Goal: Task Accomplishment & Management: Use online tool/utility

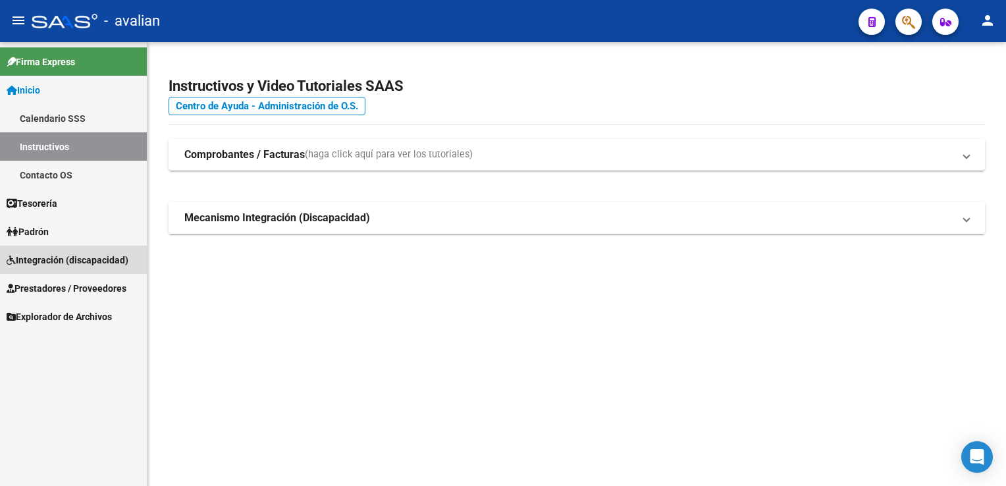
click at [101, 257] on span "Integración (discapacidad)" at bounding box center [68, 260] width 122 height 14
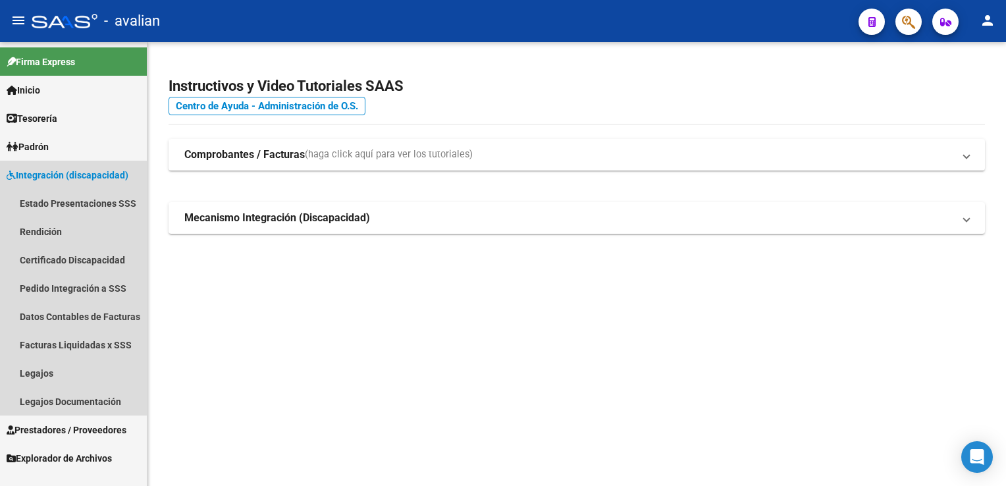
click at [88, 180] on span "Integración (discapacidad)" at bounding box center [68, 175] width 122 height 14
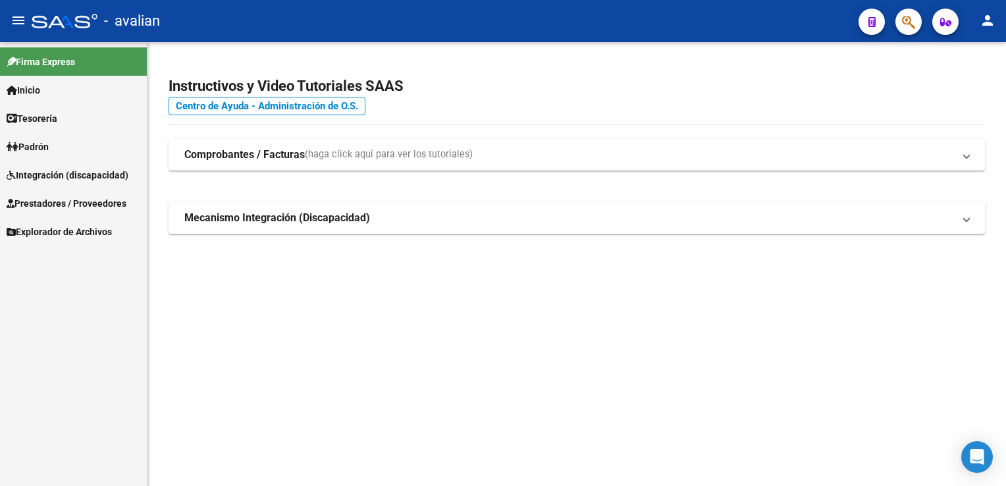
click at [90, 211] on link "Prestadores / Proveedores" at bounding box center [73, 203] width 147 height 28
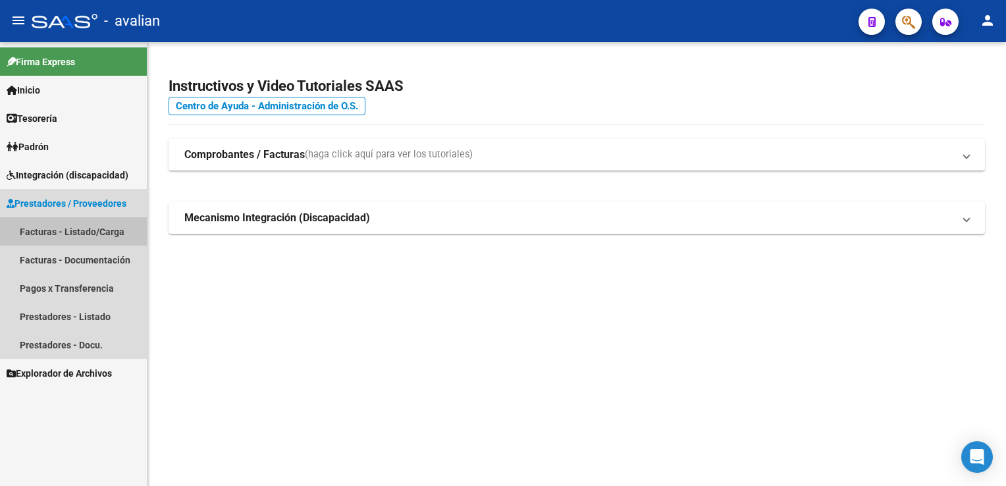
click at [107, 233] on link "Facturas - Listado/Carga" at bounding box center [73, 231] width 147 height 28
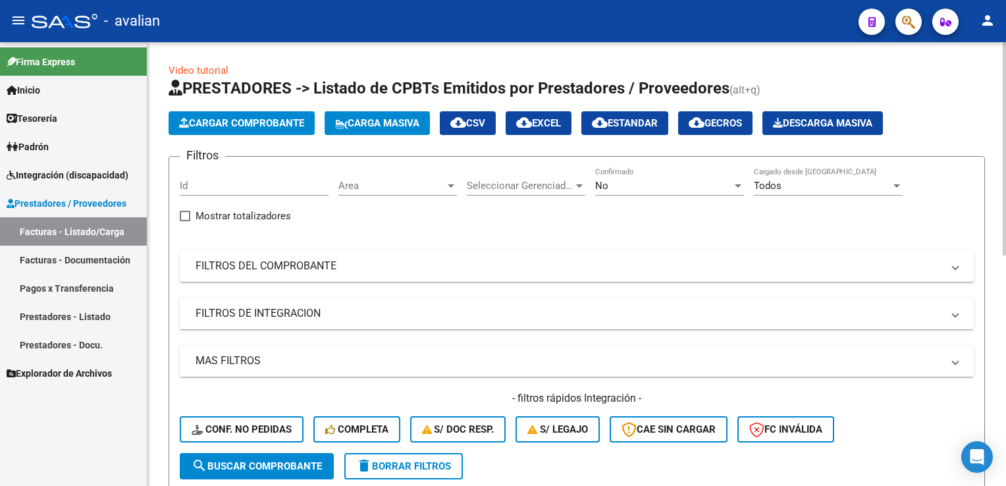
click at [439, 187] on span "Area" at bounding box center [392, 186] width 107 height 12
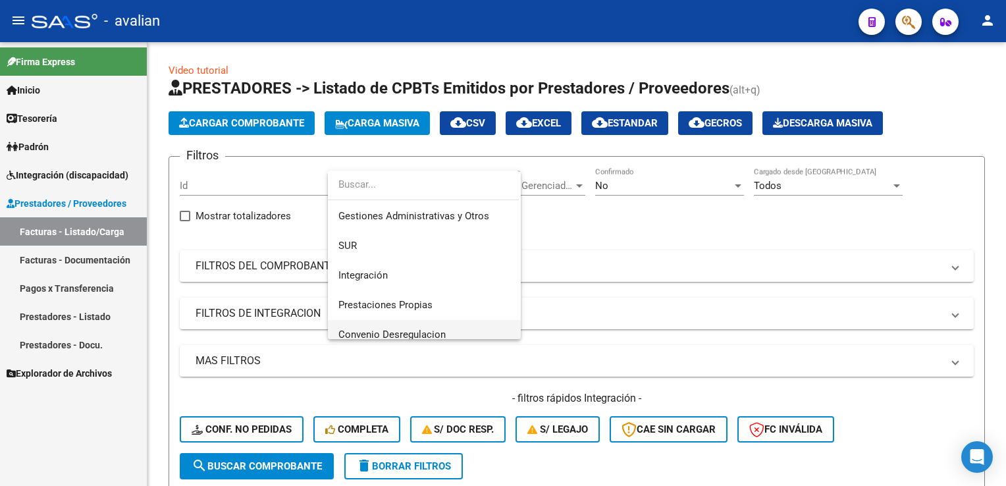
scroll to position [132, 0]
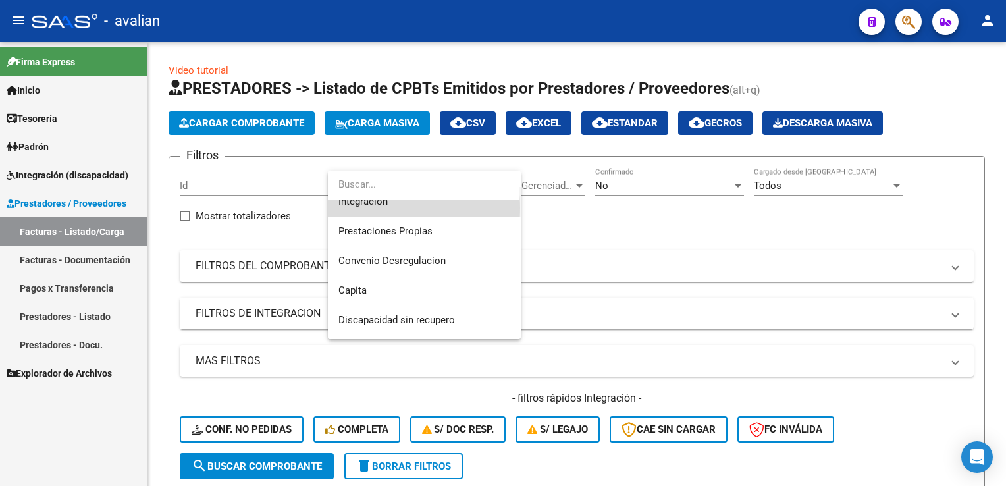
click at [368, 208] on span "Integración" at bounding box center [425, 202] width 172 height 30
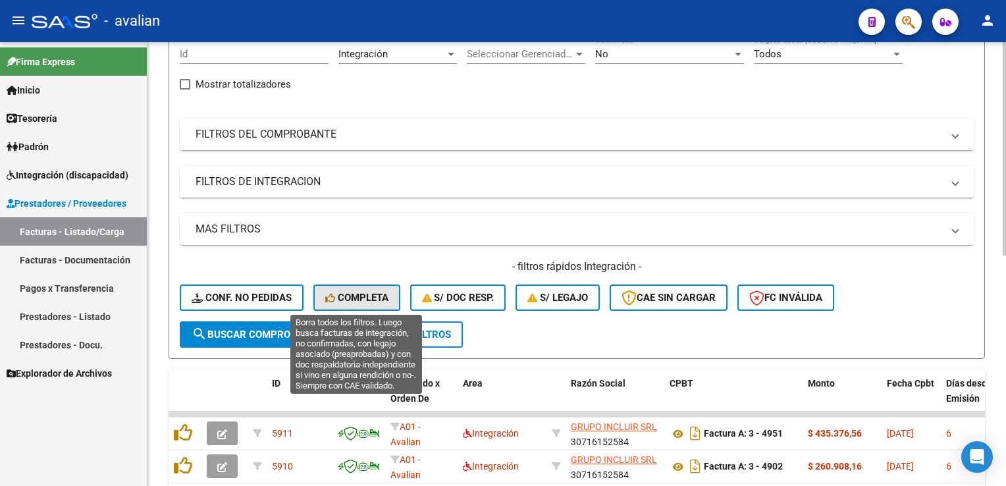
click at [358, 292] on span "Completa" at bounding box center [356, 298] width 63 height 12
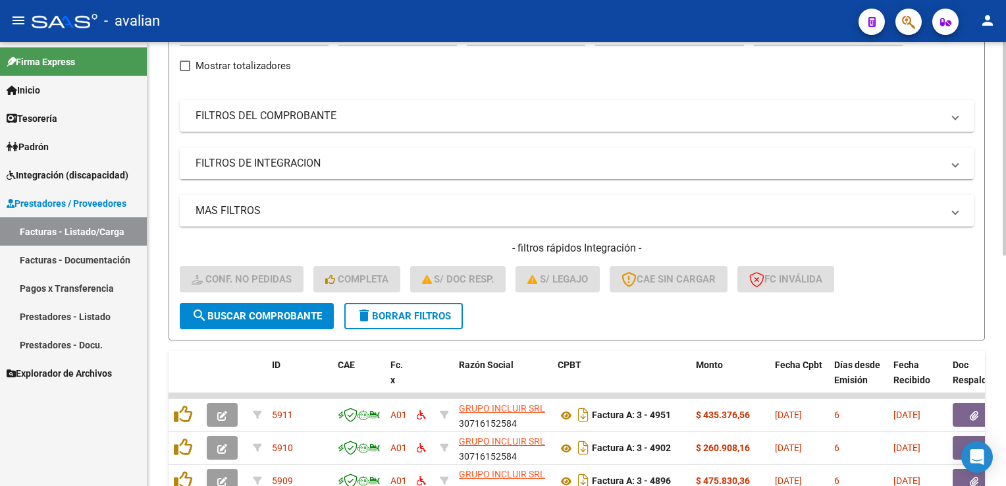
scroll to position [0, 0]
